Goal: Task Accomplishment & Management: Manage account settings

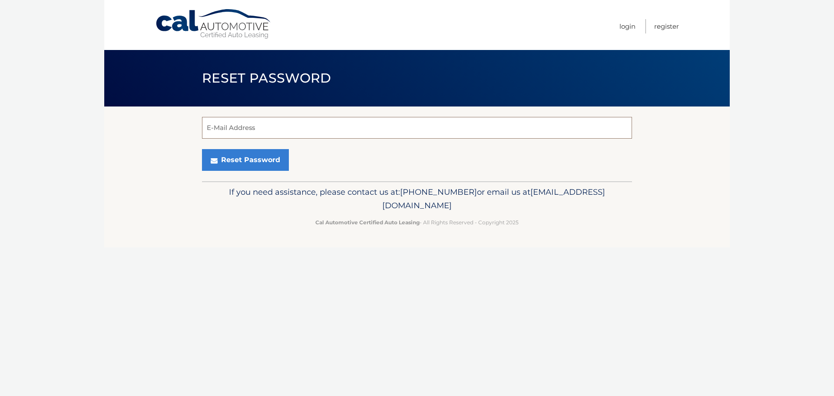
click at [320, 121] on input "E-Mail Address" at bounding box center [417, 128] width 430 height 22
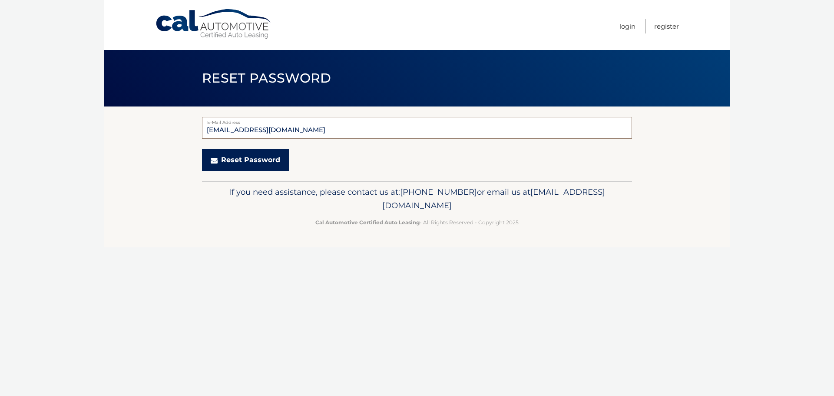
type input "[EMAIL_ADDRESS][DOMAIN_NAME]"
click at [262, 158] on button "Reset Password" at bounding box center [245, 160] width 87 height 22
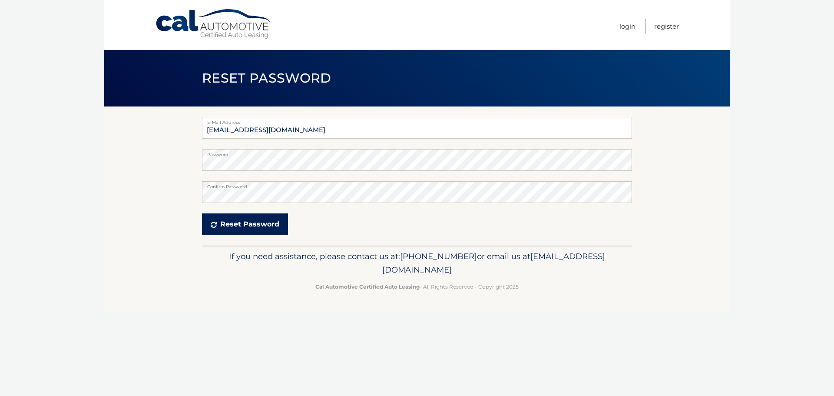
click at [262, 222] on button "Reset Password" at bounding box center [245, 224] width 86 height 22
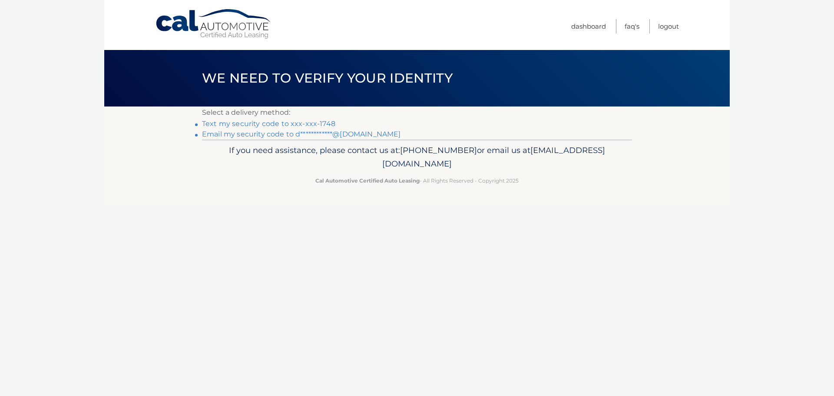
click at [217, 125] on link "Text my security code to xxx-xxx-1748" at bounding box center [268, 123] width 133 height 8
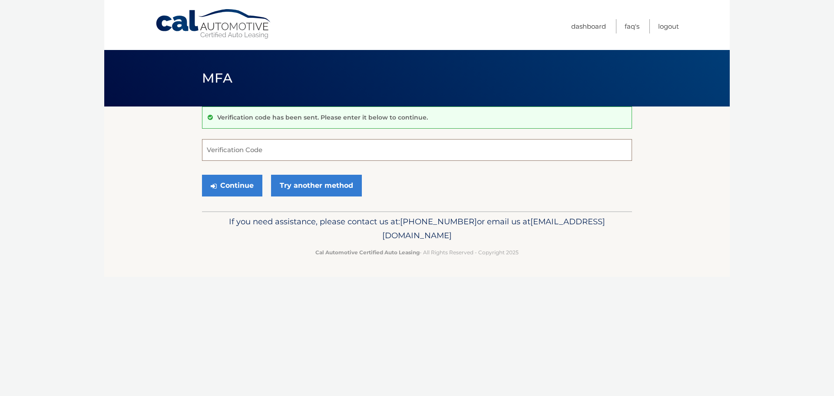
click at [499, 151] on input "Verification Code" at bounding box center [417, 150] width 430 height 22
type input "525180"
click at [252, 185] on button "Continue" at bounding box center [232, 186] width 60 height 22
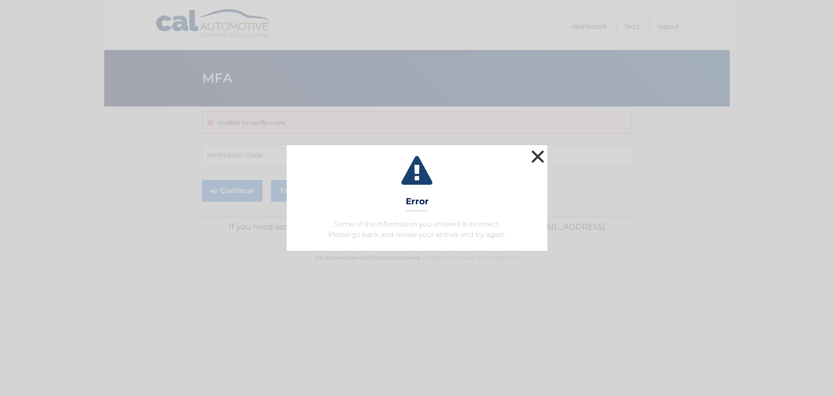
click at [537, 153] on button "×" at bounding box center [537, 156] width 17 height 17
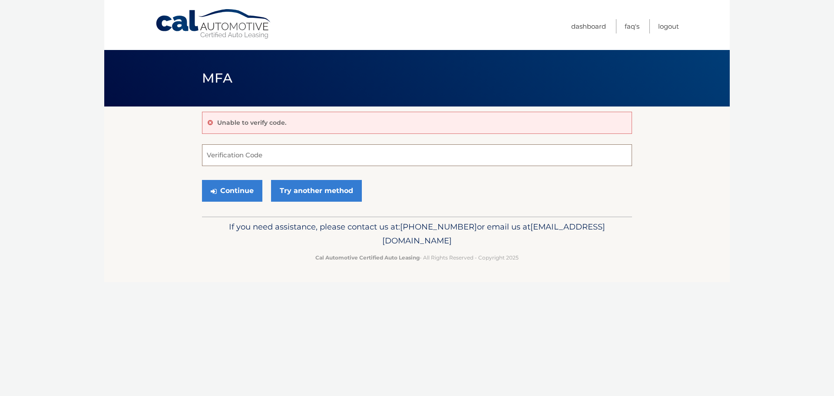
click at [403, 153] on input "Verification Code" at bounding box center [417, 155] width 430 height 22
type input "525185"
click at [230, 189] on button "Continue" at bounding box center [232, 191] width 60 height 22
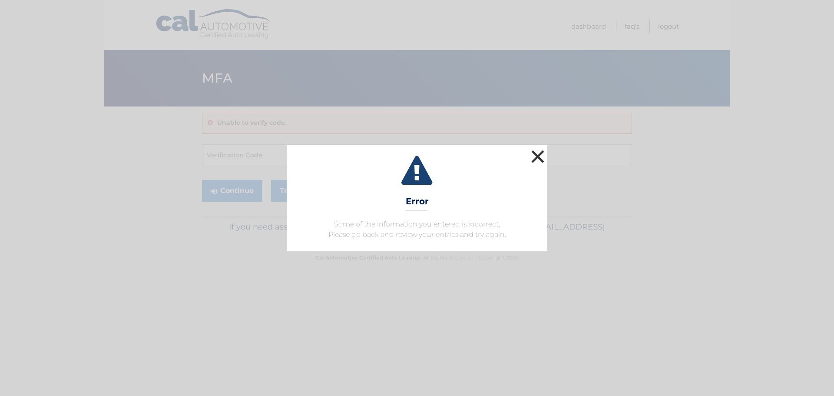
click at [538, 155] on button "×" at bounding box center [537, 156] width 17 height 17
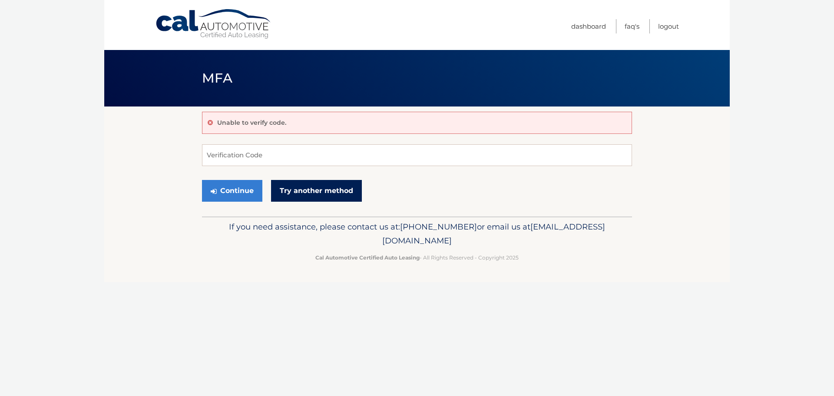
click at [315, 190] on link "Try another method" at bounding box center [316, 191] width 91 height 22
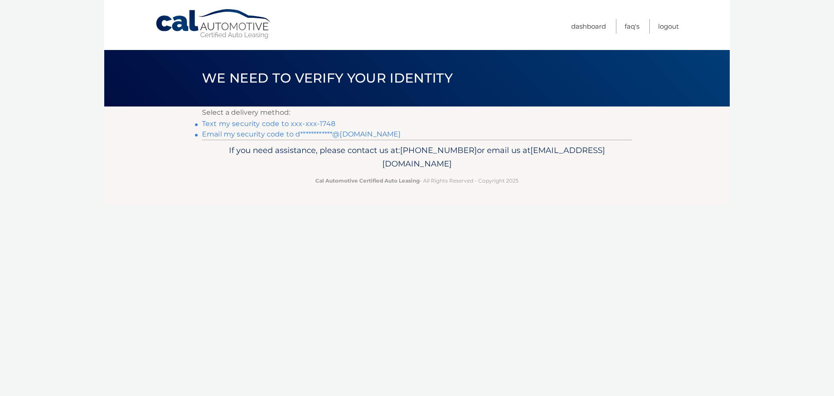
click at [290, 122] on link "Text my security code to xxx-xxx-1748" at bounding box center [268, 123] width 133 height 8
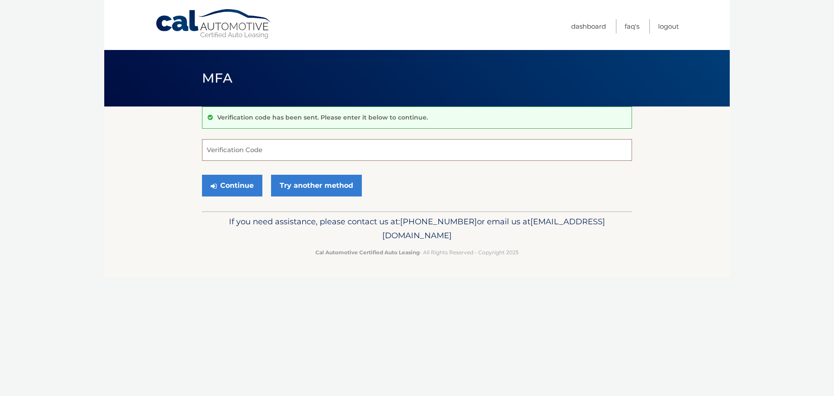
click at [232, 143] on input "Verification Code" at bounding box center [417, 150] width 430 height 22
type input "668925"
click at [236, 182] on button "Continue" at bounding box center [232, 186] width 60 height 22
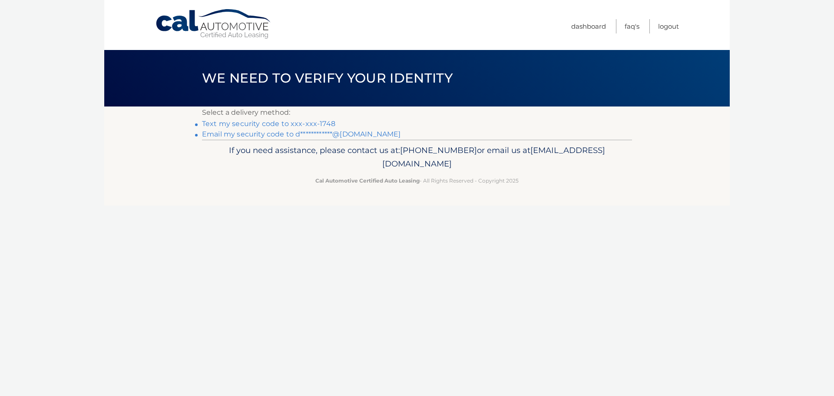
click at [295, 123] on link "Text my security code to xxx-xxx-1748" at bounding box center [268, 123] width 133 height 8
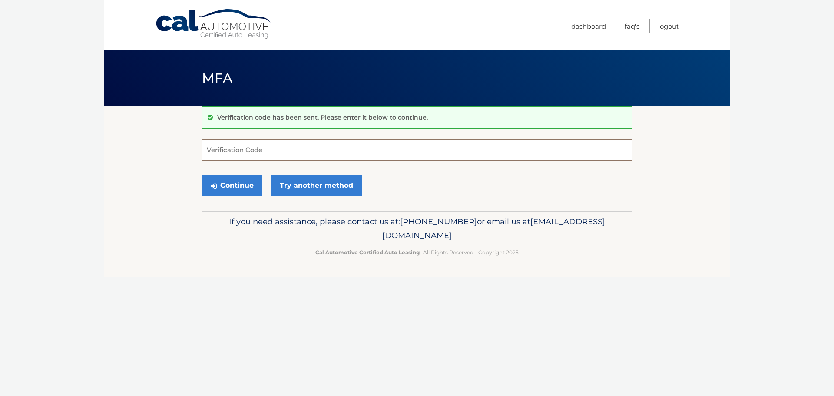
click at [301, 147] on input "Verification Code" at bounding box center [417, 150] width 430 height 22
type input "357113"
click at [241, 177] on button "Continue" at bounding box center [232, 186] width 60 height 22
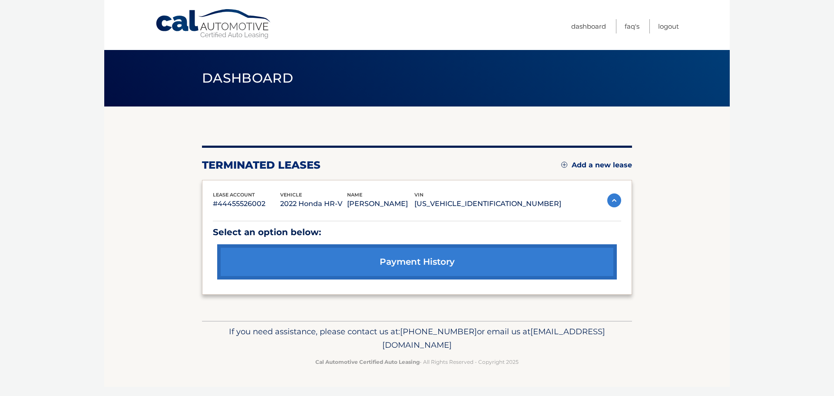
click at [598, 166] on link "Add a new lease" at bounding box center [596, 165] width 71 height 9
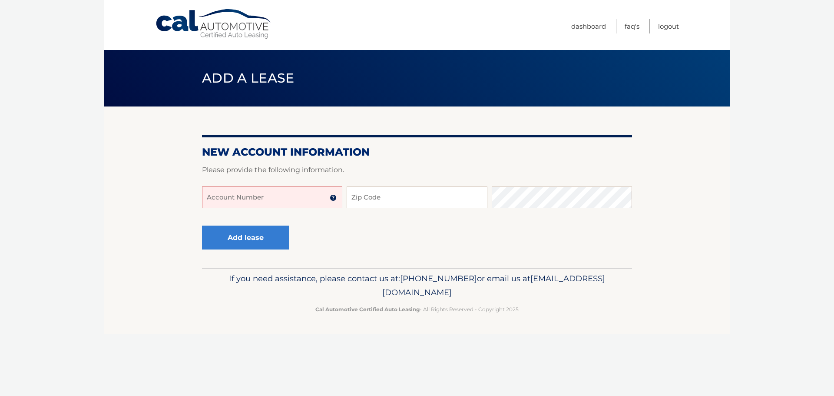
click at [332, 198] on img at bounding box center [333, 197] width 7 height 7
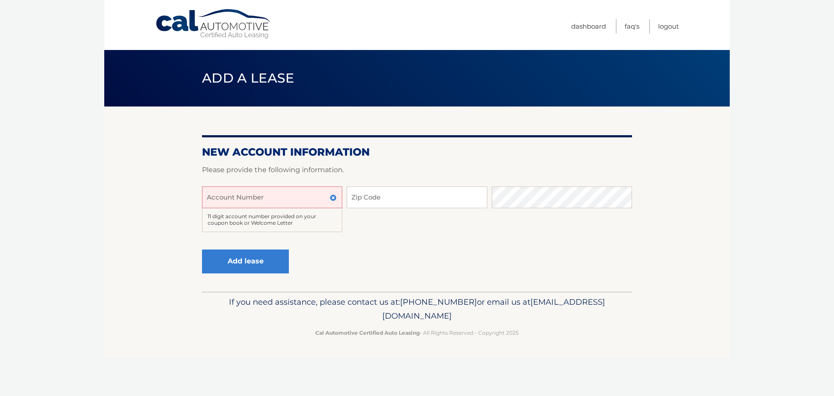
click at [663, 268] on section "New Account Information Please provide the following information. Account Numbe…" at bounding box center [417, 198] width 626 height 185
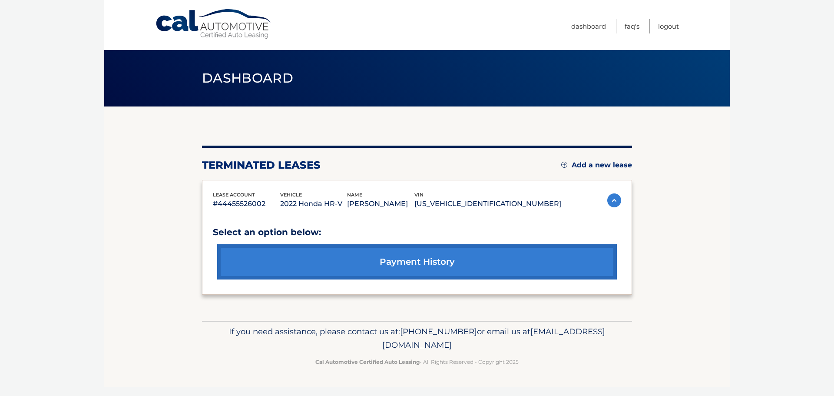
click at [364, 266] on link "payment history" at bounding box center [417, 261] width 400 height 35
click at [601, 168] on link "Add a new lease" at bounding box center [596, 165] width 71 height 9
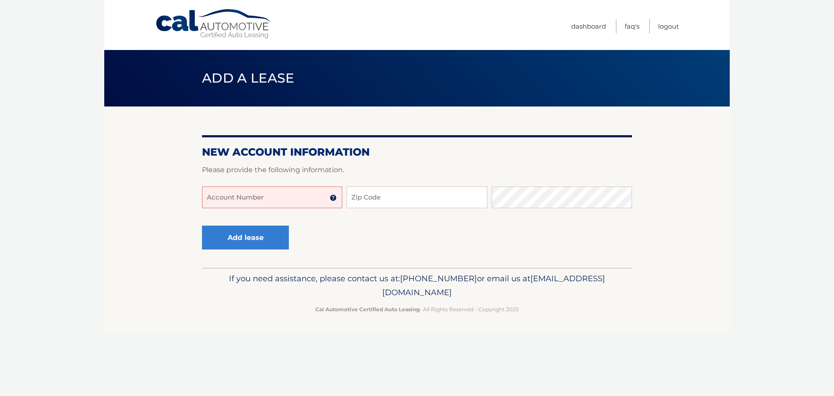
click at [334, 196] on img at bounding box center [333, 197] width 7 height 7
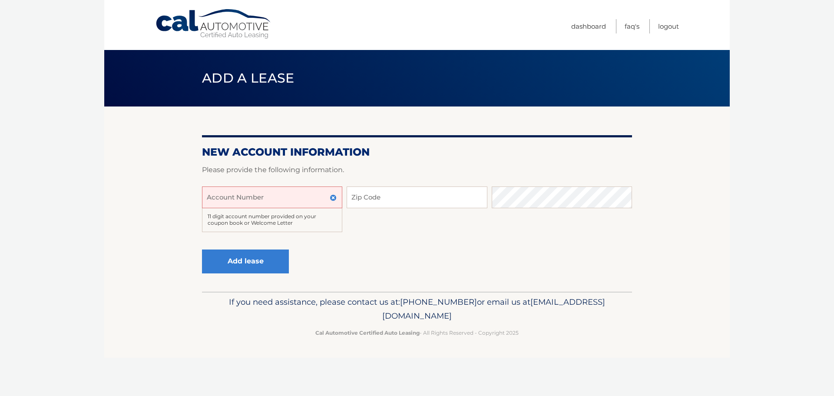
click at [288, 194] on input "Account Number" at bounding box center [272, 197] width 140 height 22
click at [288, 195] on input "44455979225" at bounding box center [272, 197] width 140 height 22
type input "44455979225"
click at [374, 205] on input "Zip Code" at bounding box center [417, 197] width 140 height 22
type input "07044"
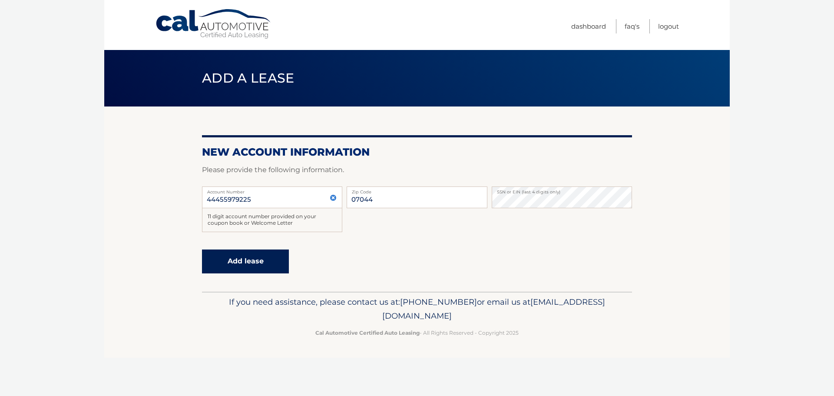
click at [251, 259] on button "Add lease" at bounding box center [245, 261] width 87 height 24
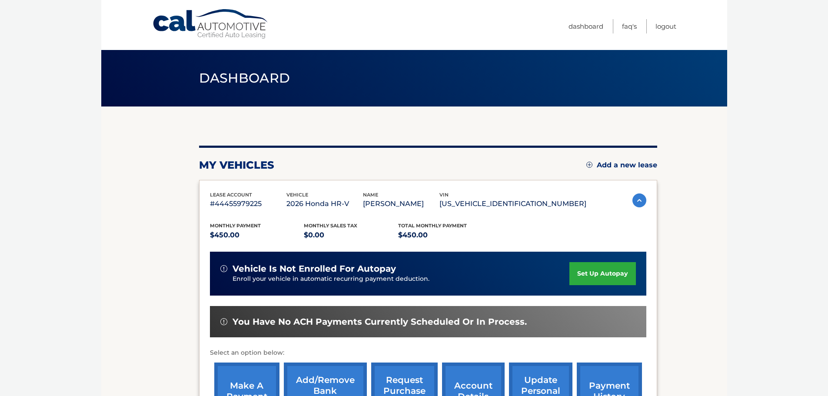
click at [607, 275] on link "set up autopay" at bounding box center [602, 273] width 66 height 23
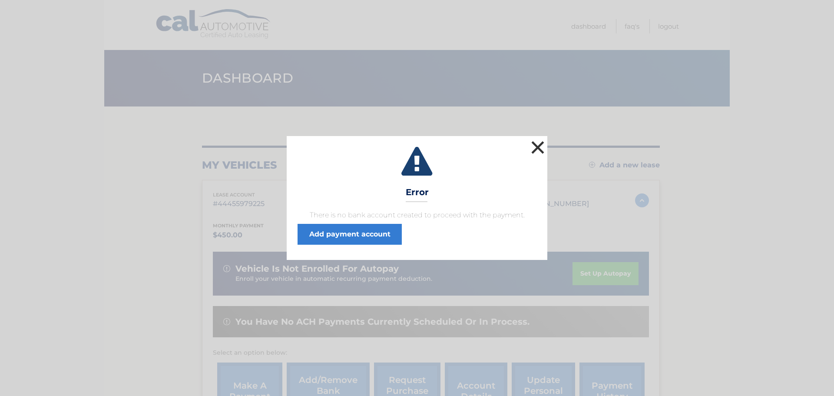
click at [538, 150] on button "×" at bounding box center [537, 147] width 17 height 17
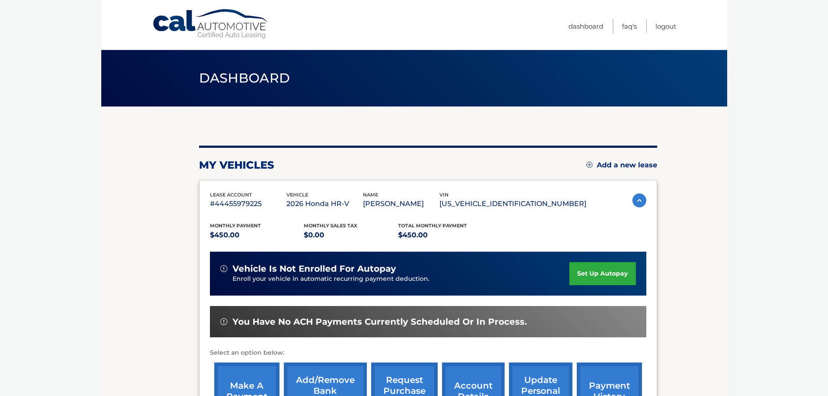
click at [592, 273] on link "set up autopay" at bounding box center [602, 273] width 66 height 23
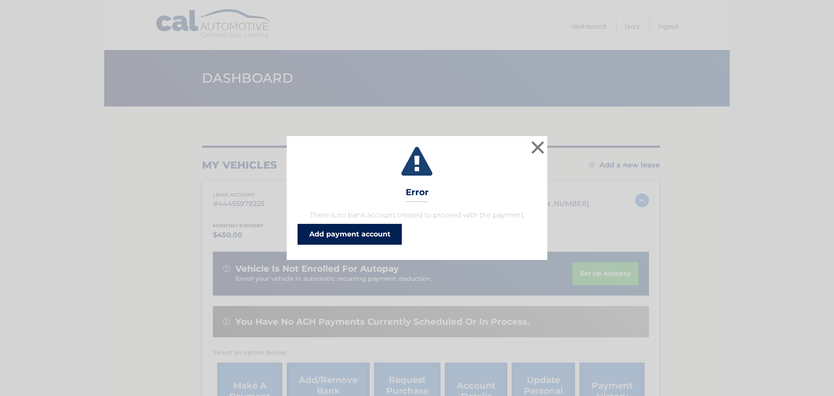
click at [375, 233] on link "Add payment account" at bounding box center [350, 234] width 104 height 21
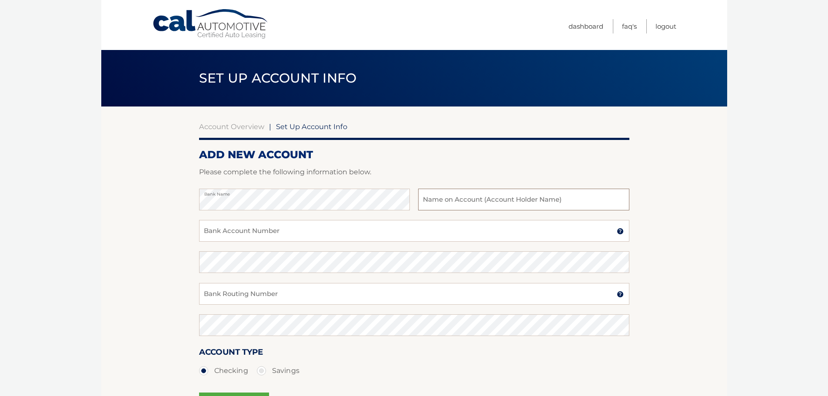
click at [551, 203] on input "text" at bounding box center [523, 200] width 211 height 22
type input "[PERSON_NAME]"
click at [317, 232] on input "Bank Account Number" at bounding box center [414, 231] width 430 height 22
type input "0101008662"
click at [332, 300] on input "Bank Routing Number" at bounding box center [414, 294] width 430 height 22
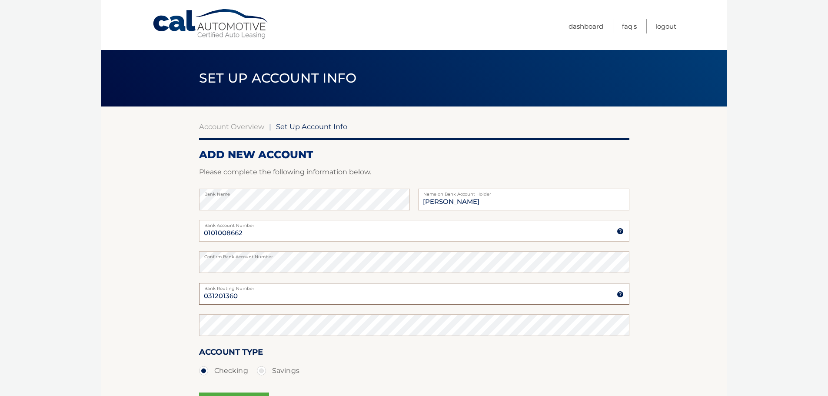
type input "031201360"
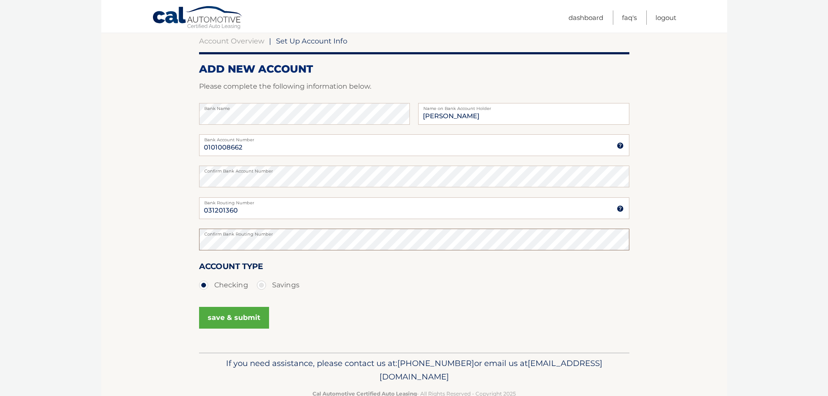
scroll to position [87, 0]
click at [242, 318] on button "save & submit" at bounding box center [234, 316] width 70 height 22
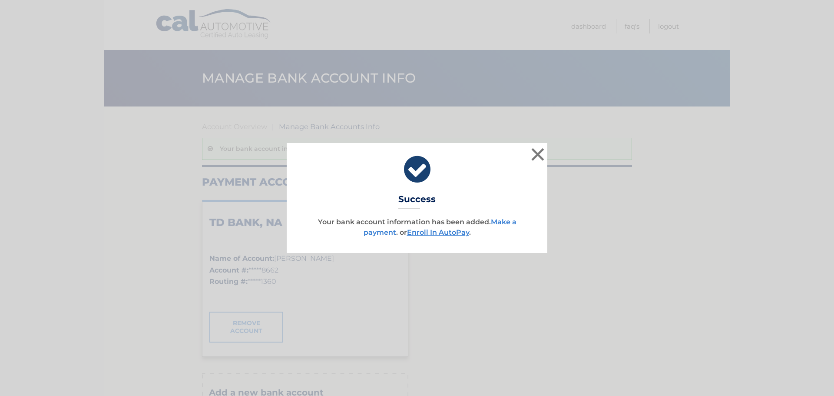
click at [506, 222] on link "Make a payment" at bounding box center [440, 227] width 153 height 19
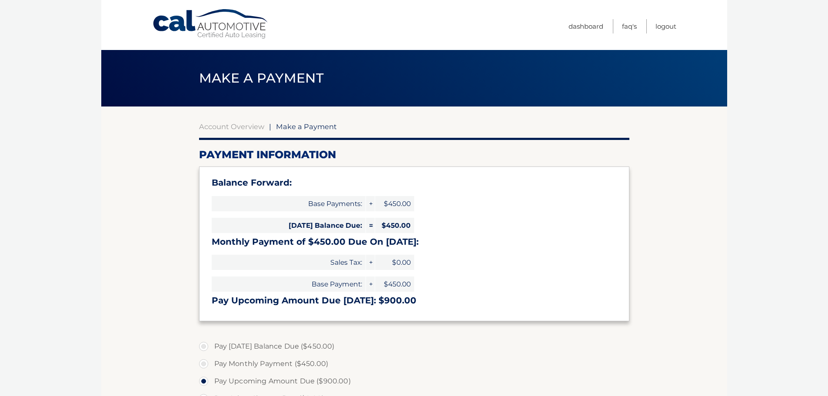
select select "OTM4OTA1Y2MtZmYxNC00YmRkLTg0MjQtZWU3ODgyMGRjOTQx"
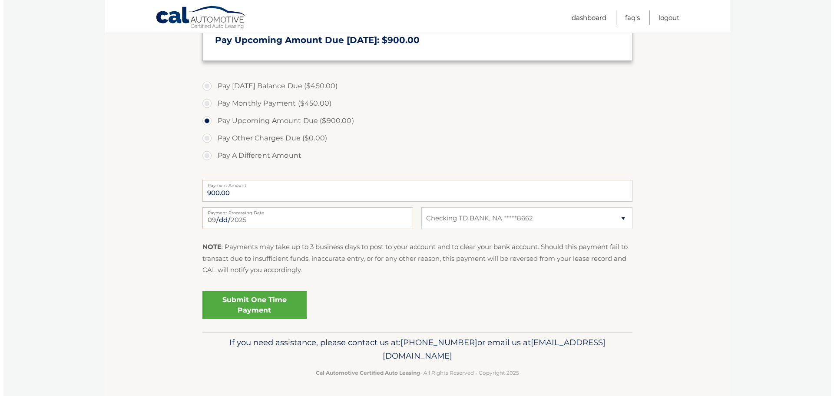
scroll to position [261, 0]
click at [275, 305] on link "Submit One Time Payment" at bounding box center [251, 305] width 104 height 28
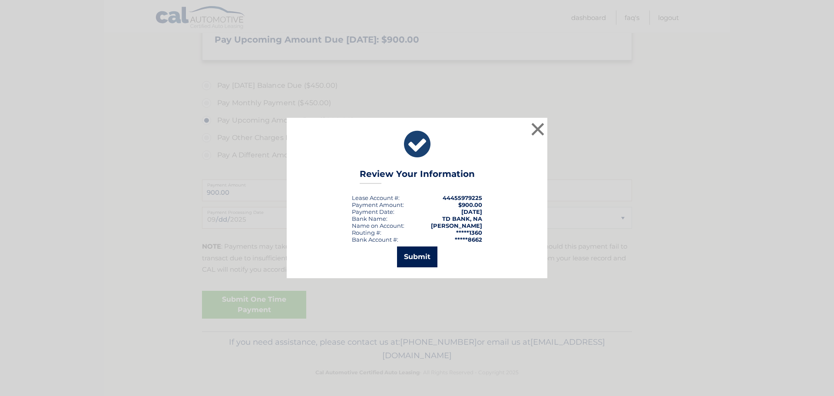
click at [413, 259] on button "Submit" at bounding box center [417, 256] width 40 height 21
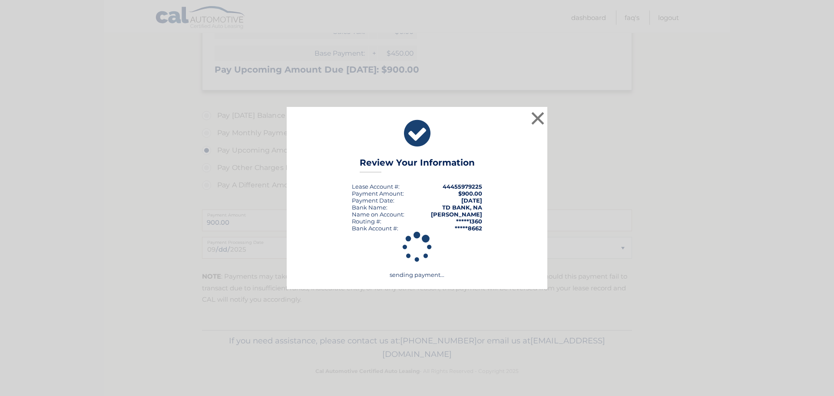
scroll to position [231, 0]
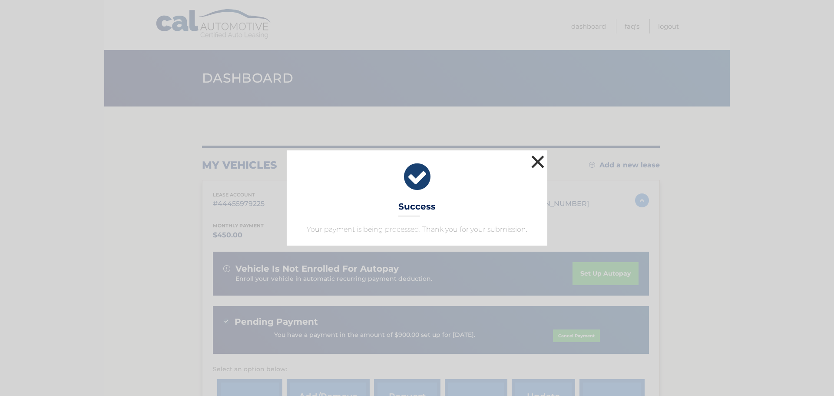
click at [539, 162] on button "×" at bounding box center [537, 161] width 17 height 17
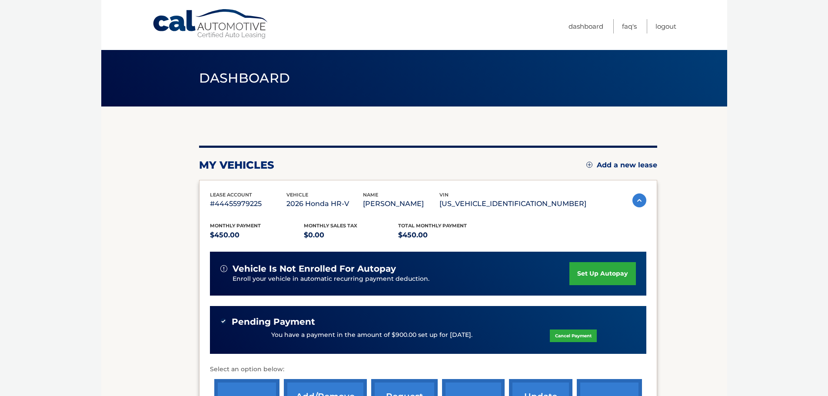
click at [600, 275] on link "set up autopay" at bounding box center [602, 273] width 66 height 23
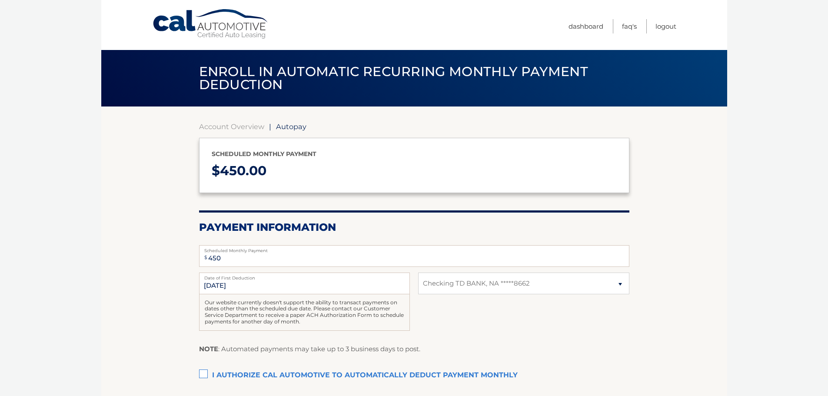
select select "OTM4OTA1Y2MtZmYxNC00YmRkLTg0MjQtZWU3ODgyMGRjOTQx"
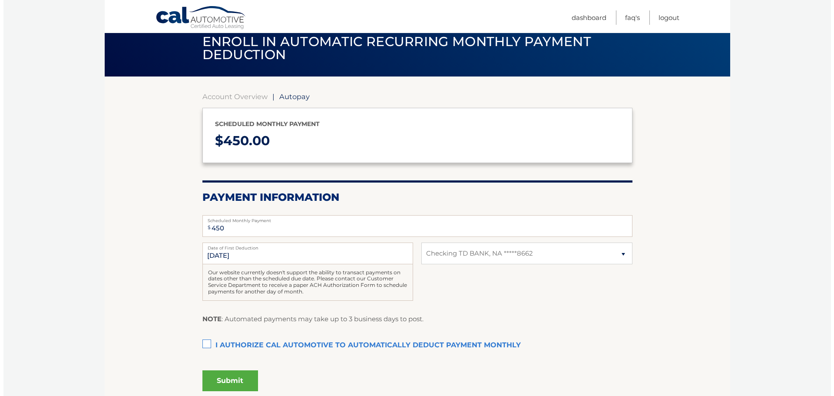
scroll to position [87, 0]
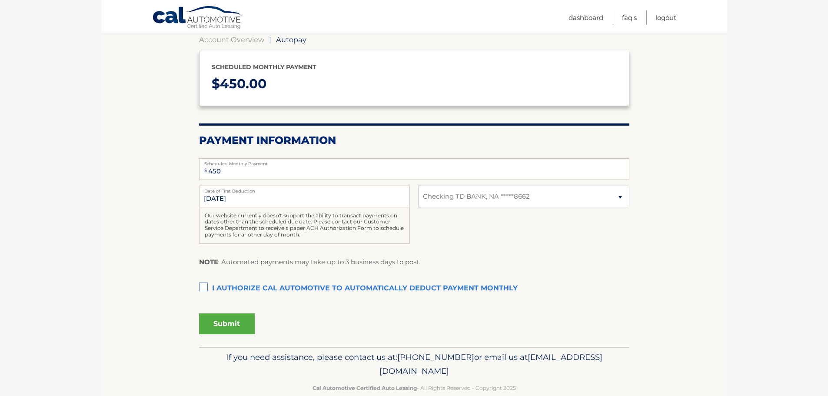
click at [201, 287] on label "I authorize cal automotive to automatically deduct payment monthly This checkbo…" at bounding box center [414, 288] width 430 height 17
click at [0, 0] on input "I authorize cal automotive to automatically deduct payment monthly This checkbo…" at bounding box center [0, 0] width 0 height 0
click at [223, 324] on button "Submit" at bounding box center [227, 323] width 56 height 21
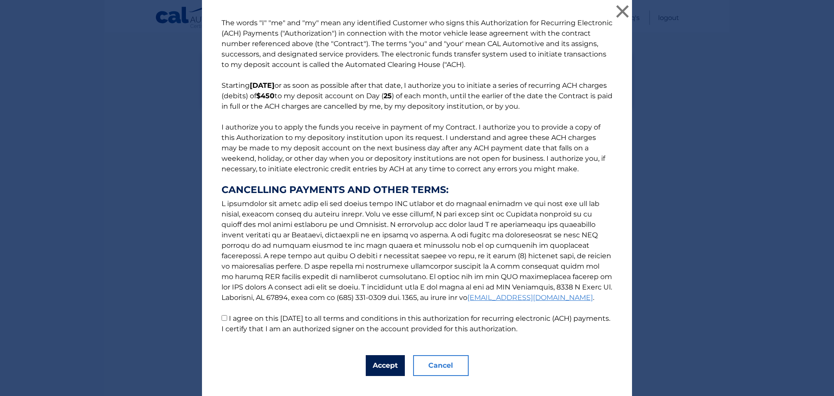
click at [390, 362] on button "Accept" at bounding box center [385, 365] width 39 height 21
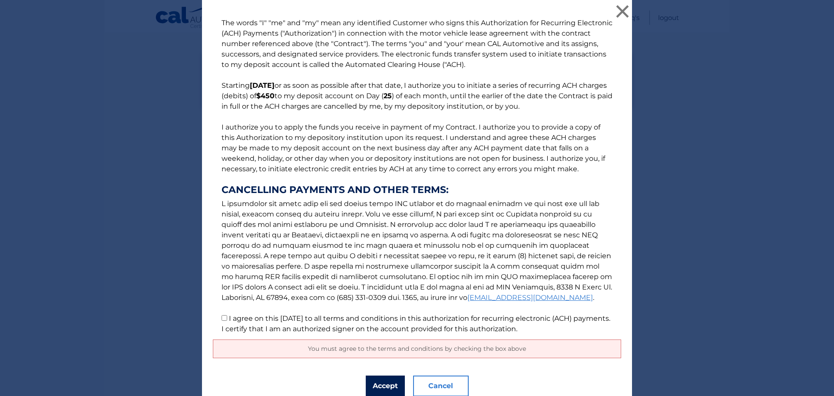
scroll to position [35, 0]
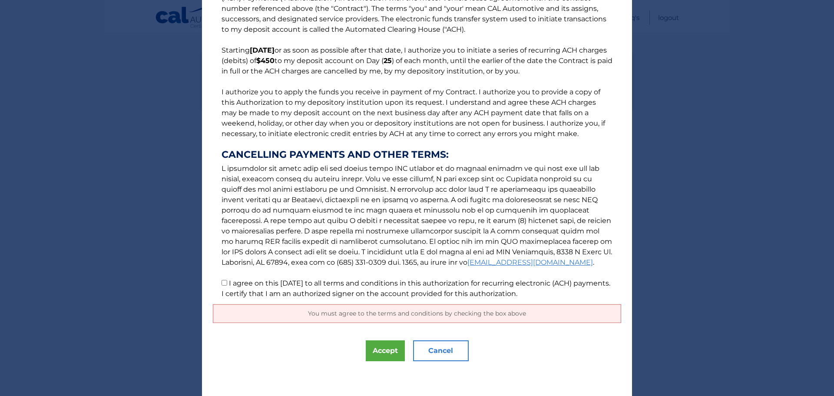
click at [222, 281] on input "I agree on this 09/23/2025 to all terms and conditions in this authorization fo…" at bounding box center [225, 283] width 6 height 6
checkbox input "true"
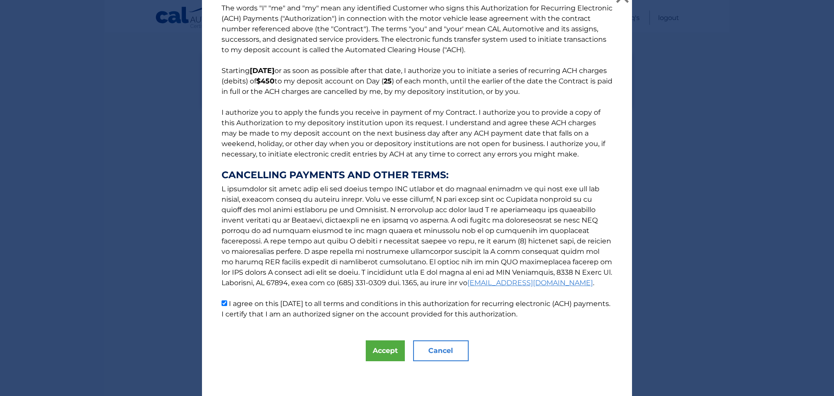
scroll to position [15, 0]
click at [381, 346] on button "Accept" at bounding box center [385, 350] width 39 height 21
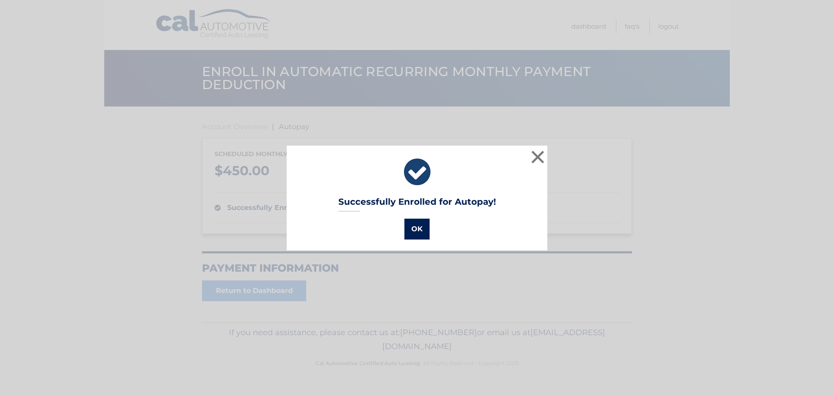
click at [414, 229] on button "OK" at bounding box center [417, 229] width 25 height 21
